Goal: Task Accomplishment & Management: Use online tool/utility

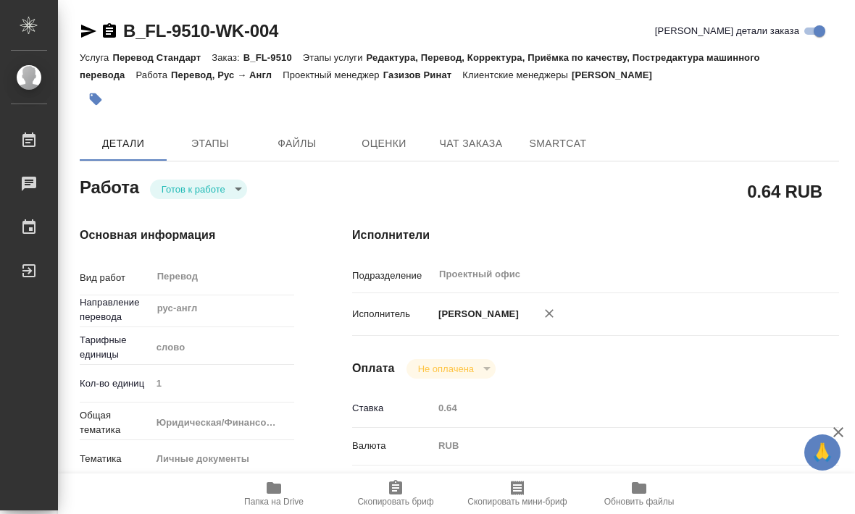
click at [553, 130] on button "SmartCat" at bounding box center [557, 143] width 87 height 35
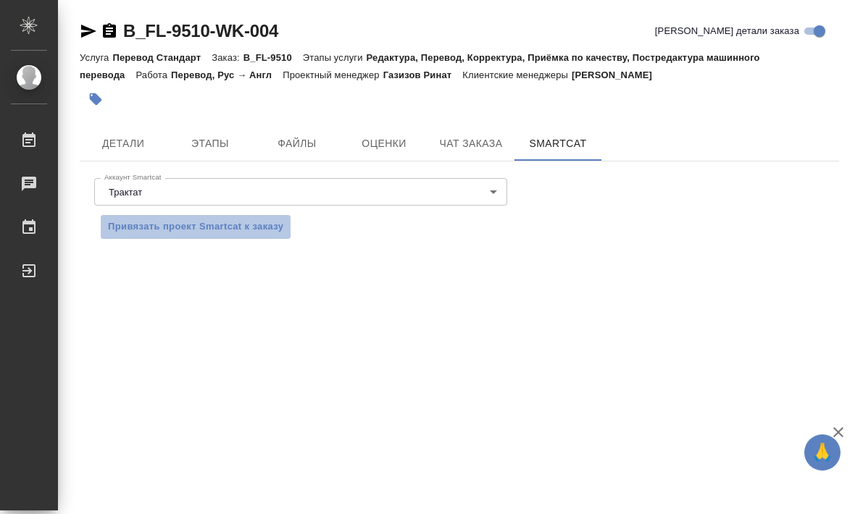
click at [150, 225] on span "Привязать проект Smartcat к заказу" at bounding box center [195, 227] width 175 height 17
click at [112, 146] on span "Детали" at bounding box center [123, 144] width 70 height 18
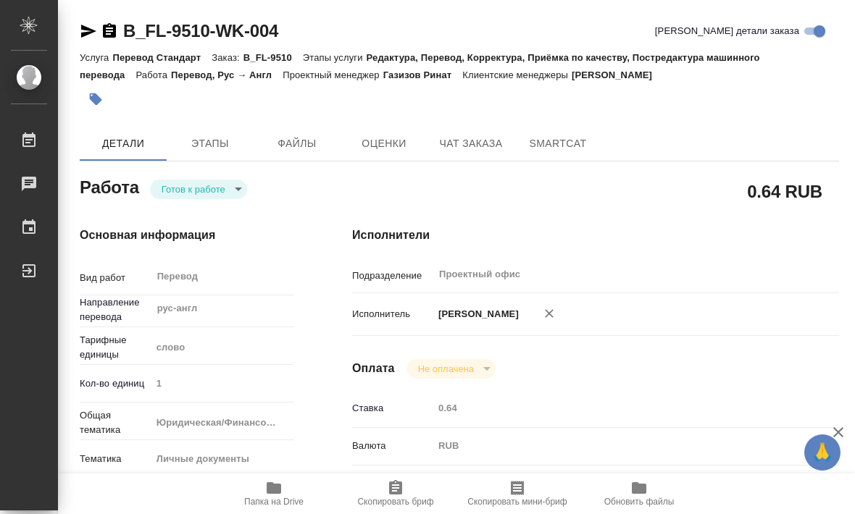
type textarea "x"
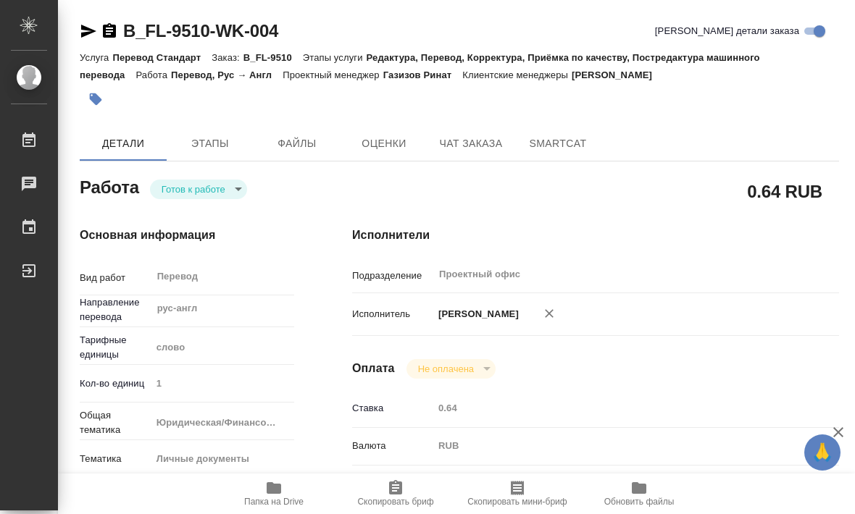
type textarea "x"
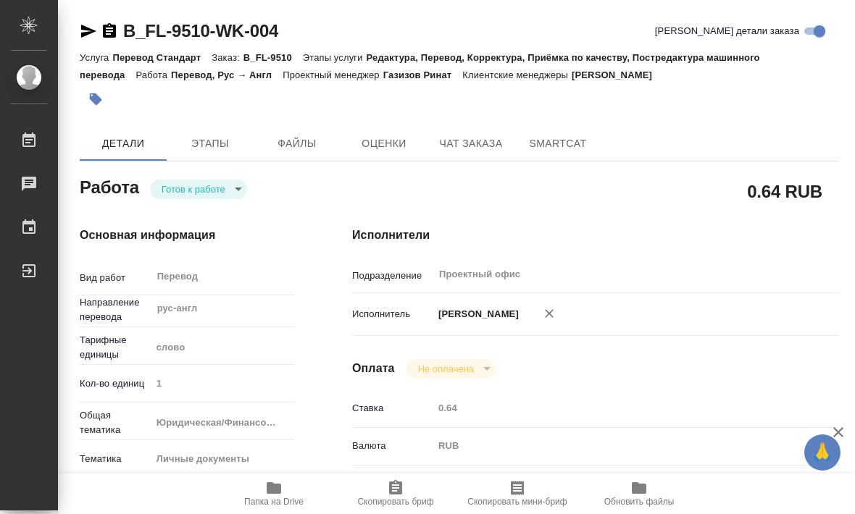
type textarea "x"
